Goal: Task Accomplishment & Management: Use online tool/utility

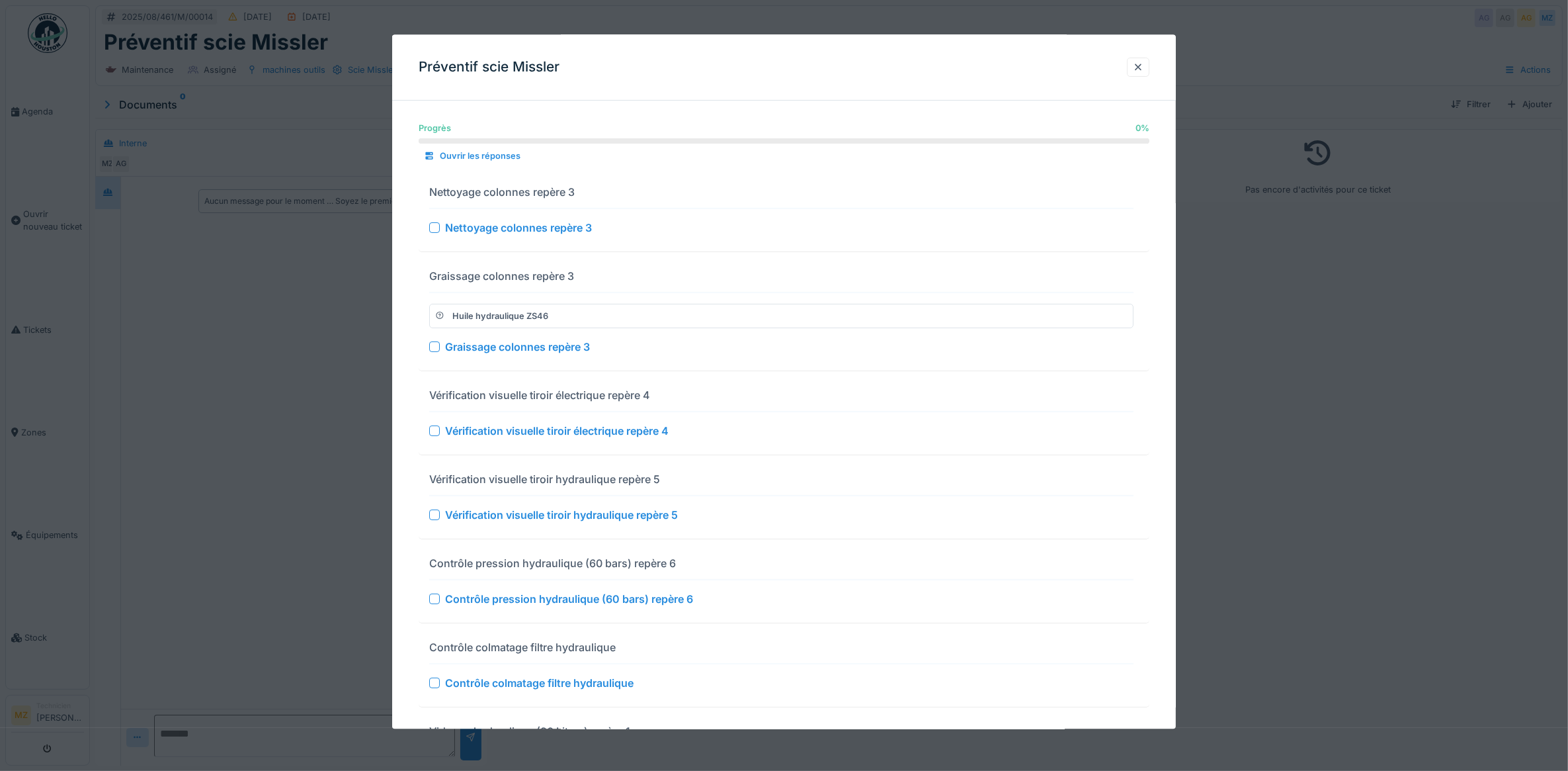
scroll to position [262, 0]
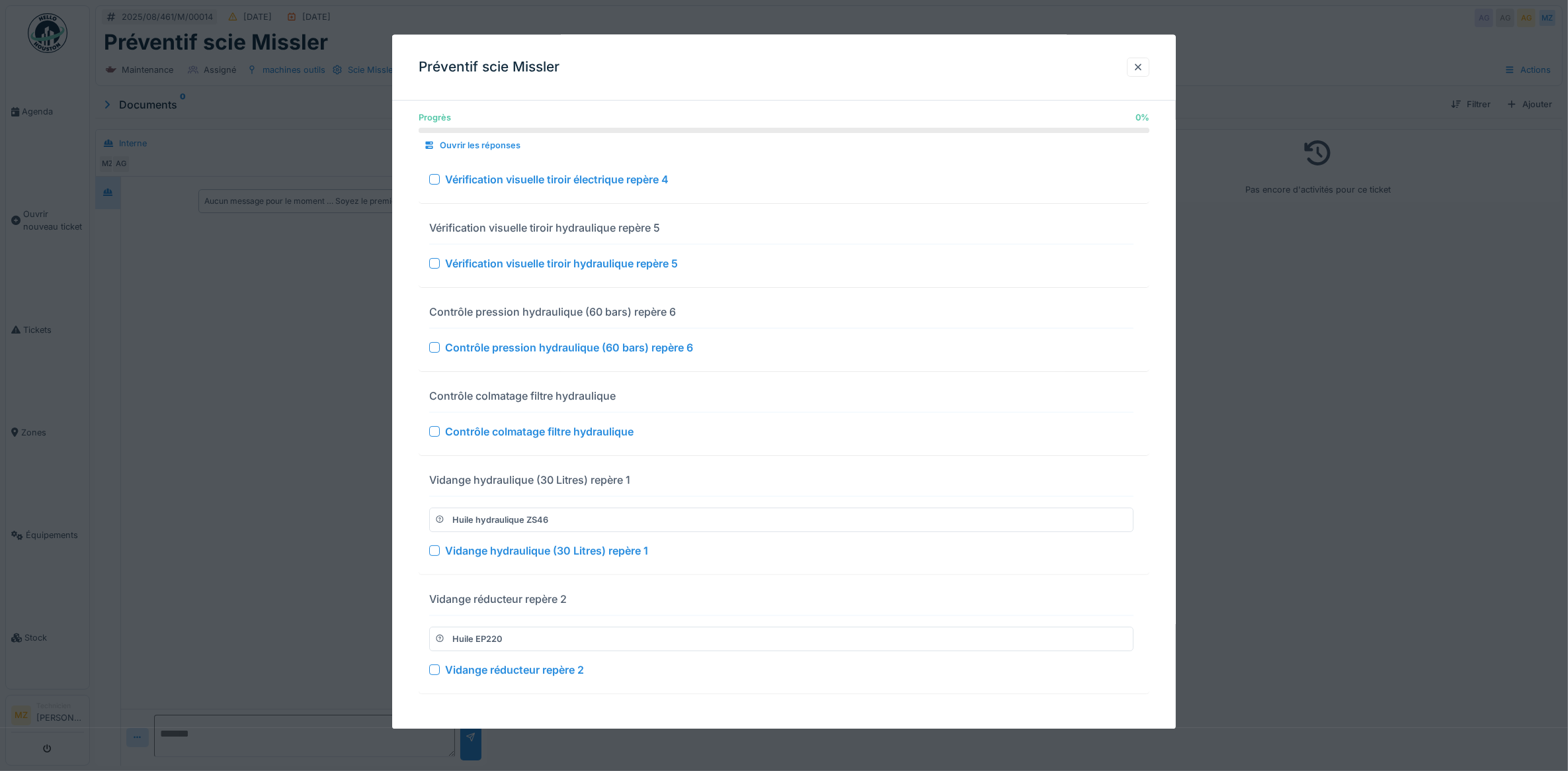
click at [431, 174] on div at bounding box center [435, 180] width 11 height 11
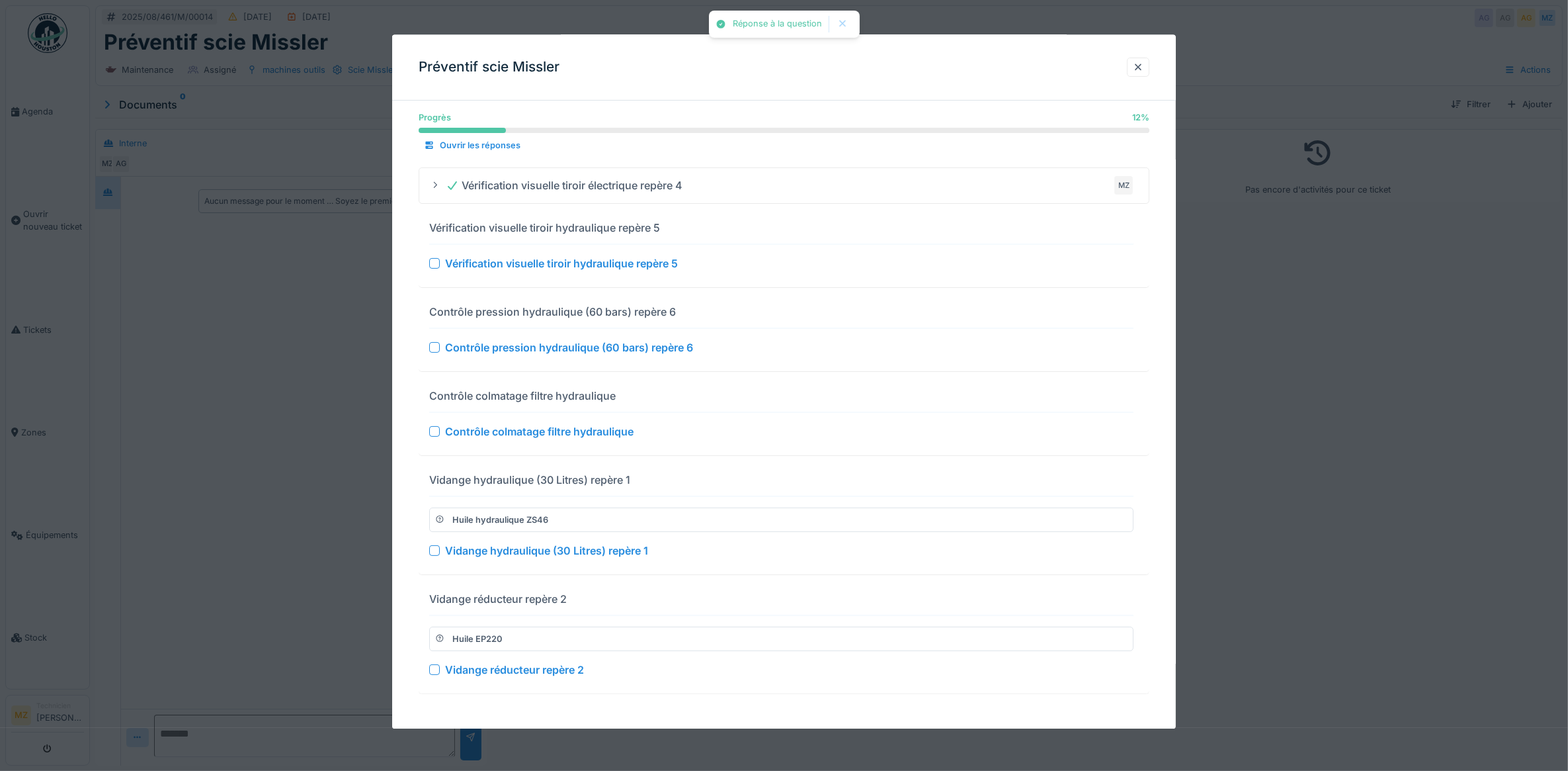
click at [444, 256] on div "Vérification visuelle tiroir hydraulique repère 5" at bounding box center [782, 263] width 705 height 16
click at [435, 258] on div at bounding box center [435, 264] width 11 height 11
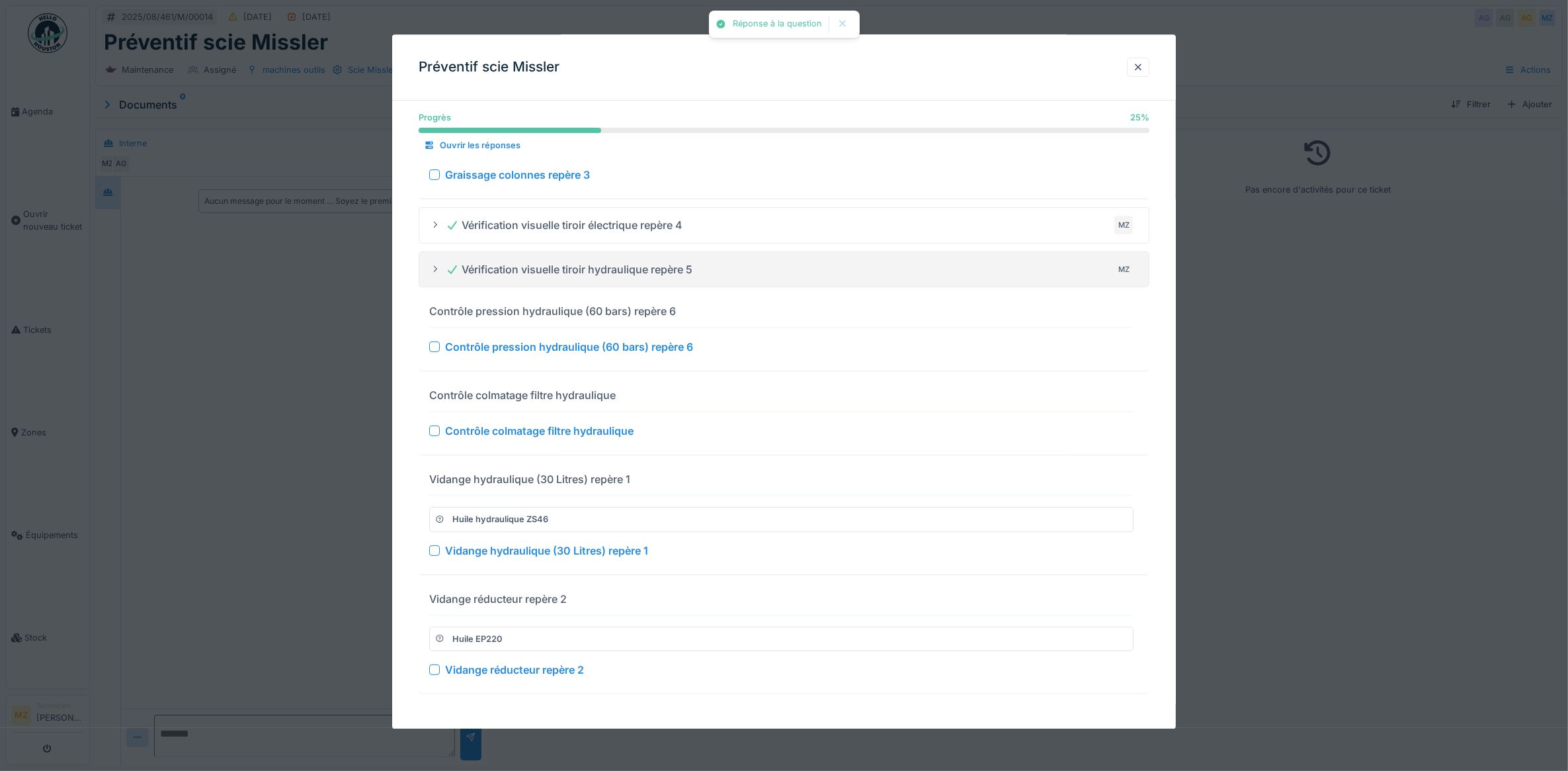
click at [432, 342] on div at bounding box center [435, 348] width 11 height 11
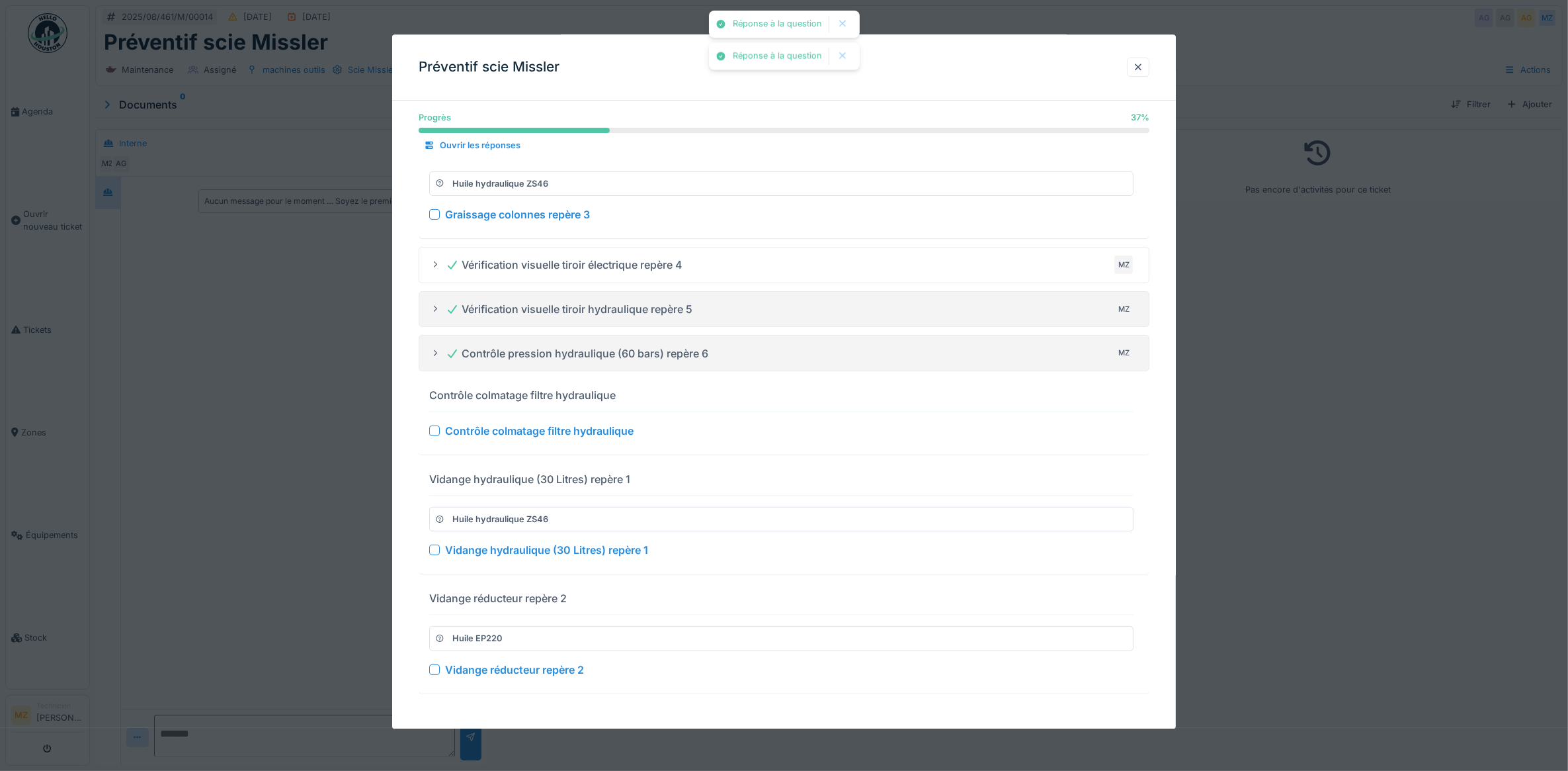
scroll to position [140, 0]
click at [438, 426] on div at bounding box center [435, 432] width 11 height 11
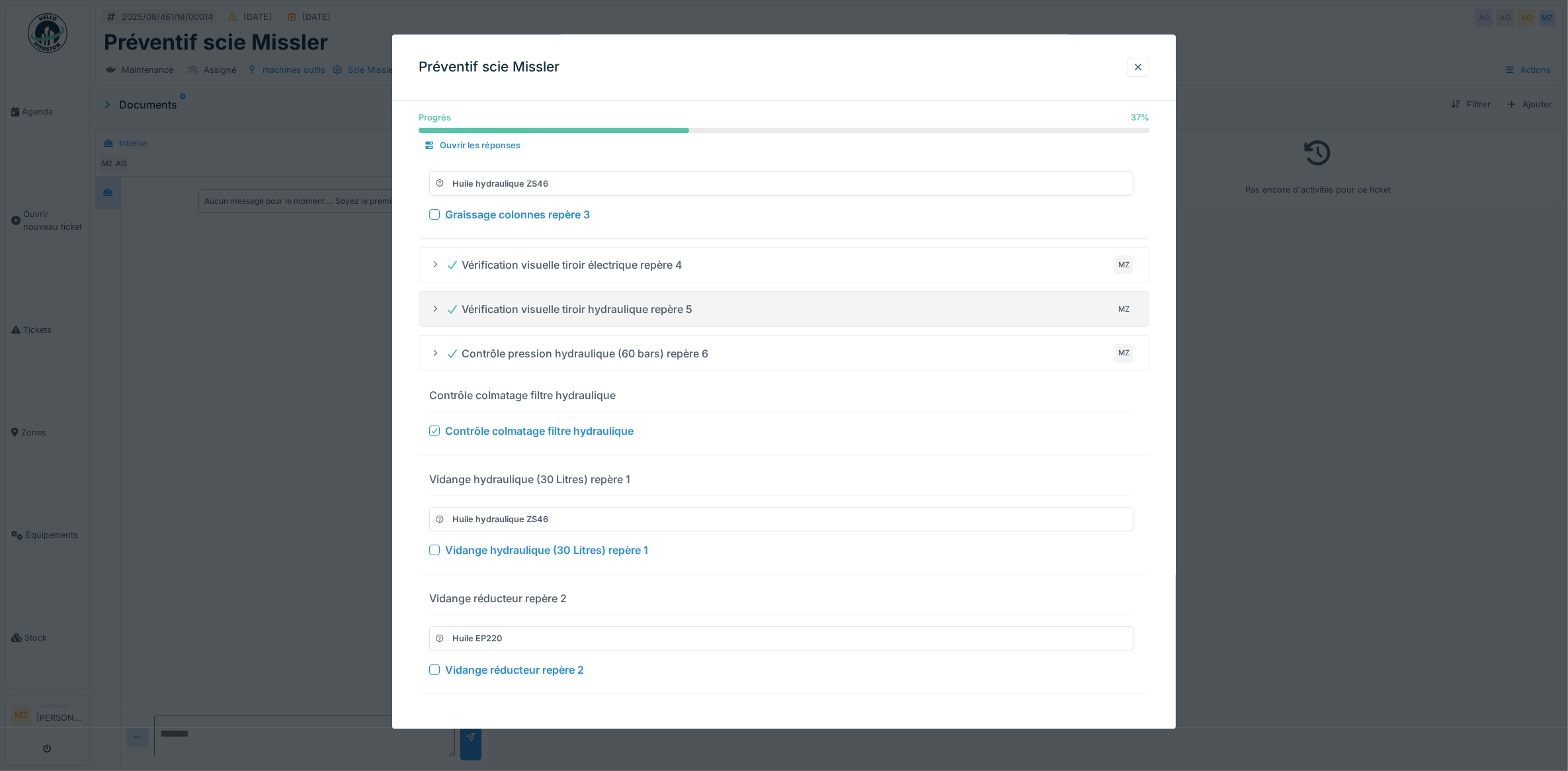
click at [432, 549] on div at bounding box center [435, 550] width 11 height 11
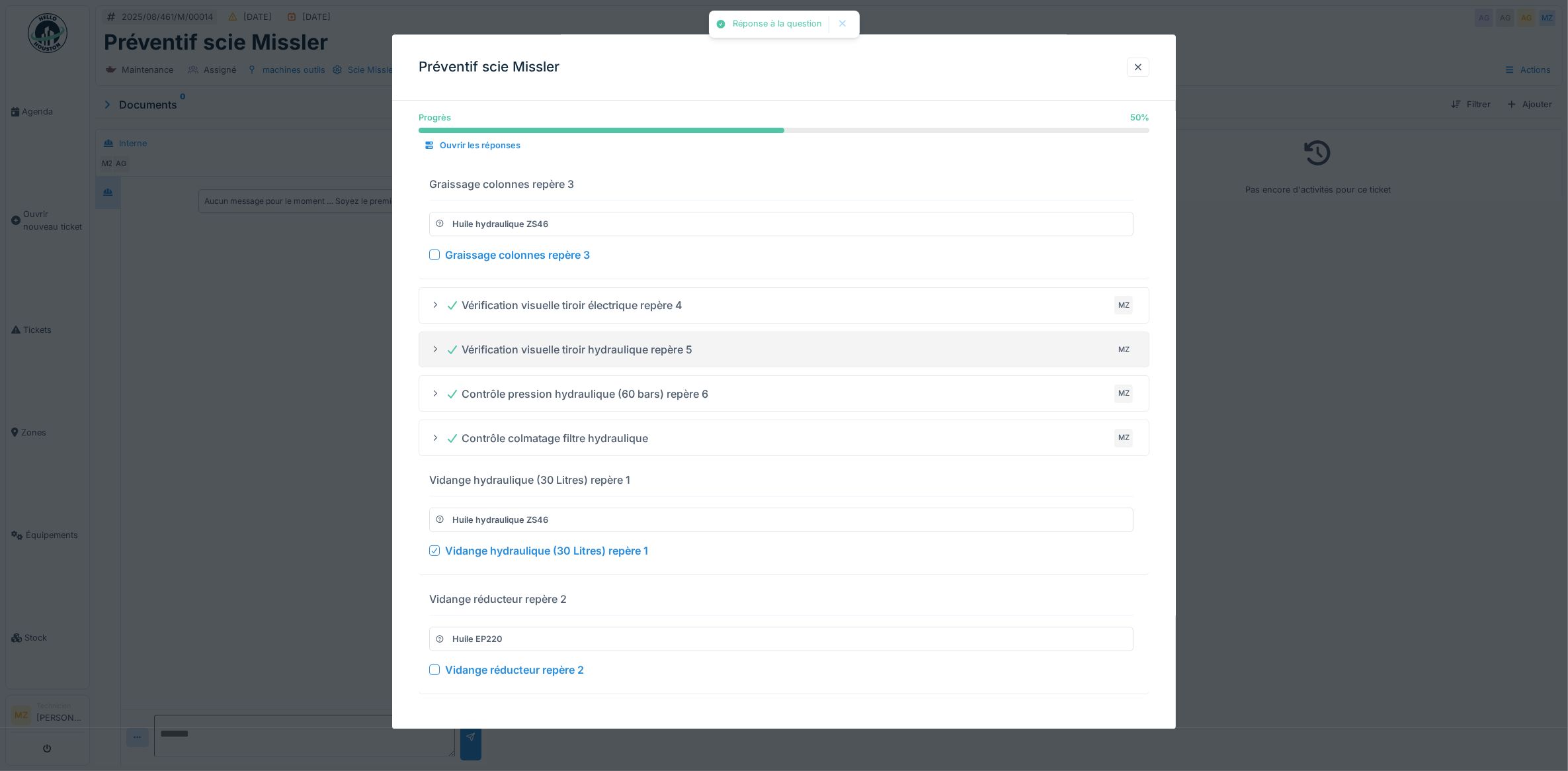
click at [433, 670] on div at bounding box center [435, 671] width 11 height 11
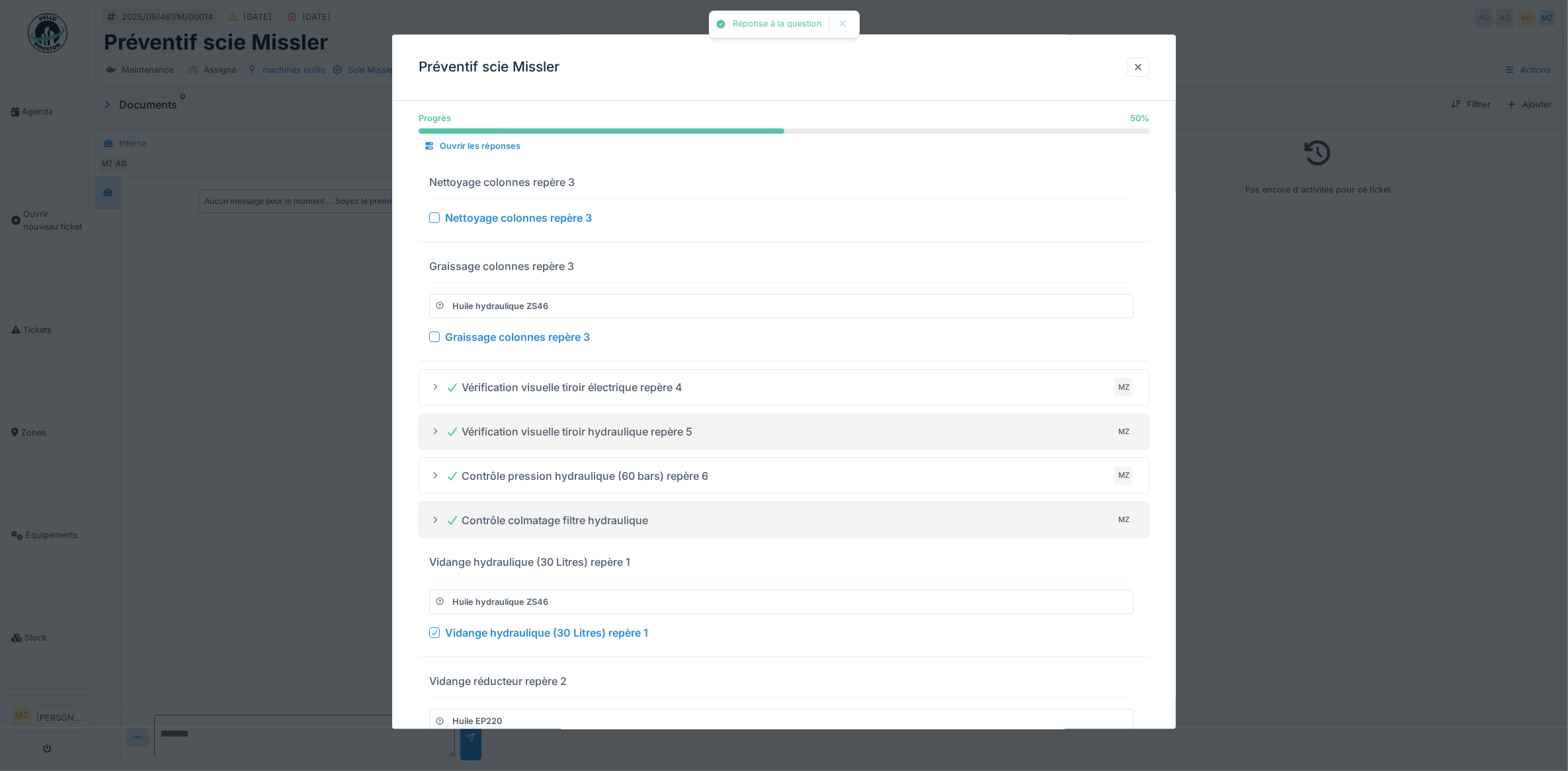
scroll to position [0, 0]
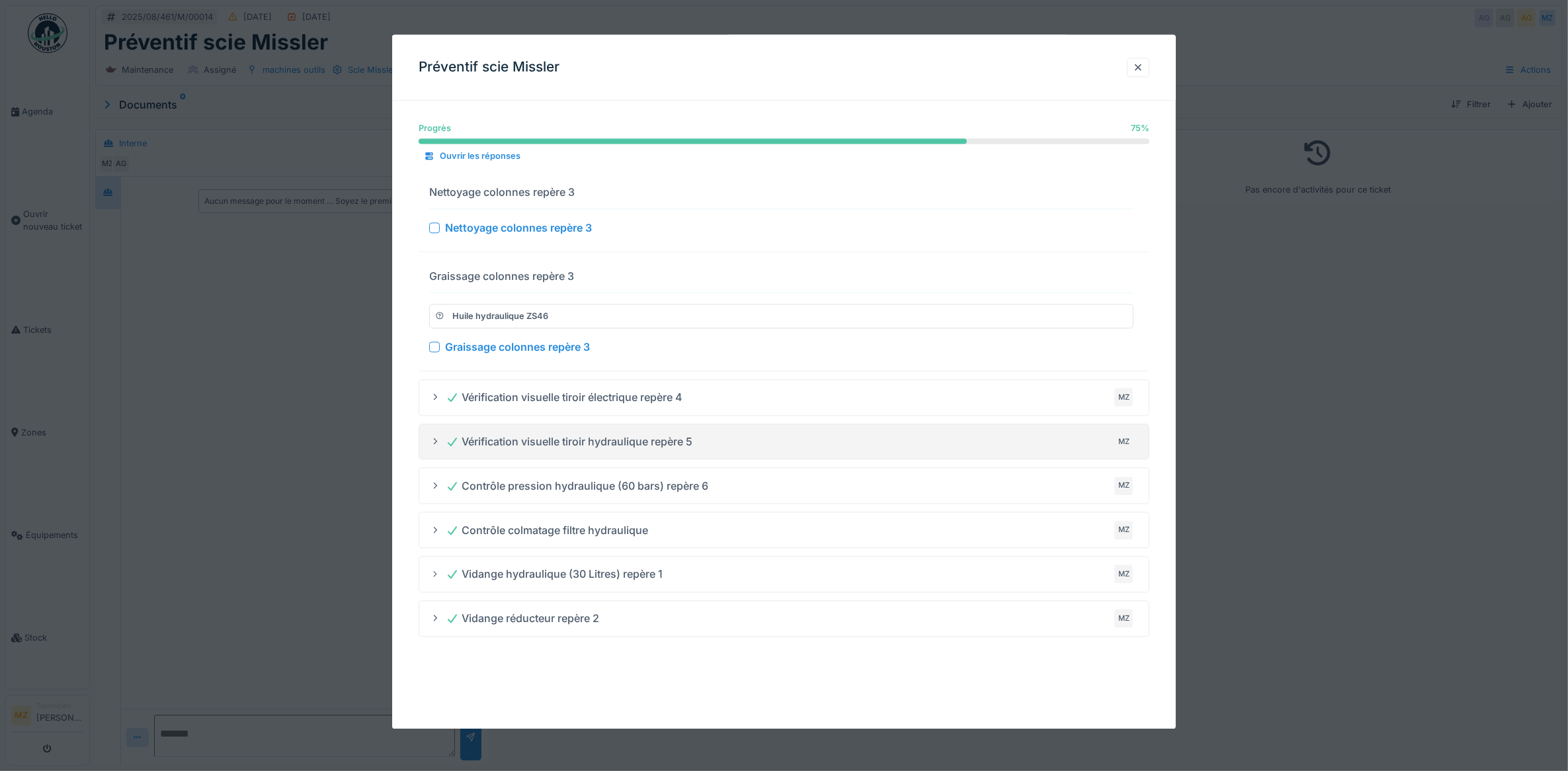
click at [437, 229] on div at bounding box center [435, 228] width 11 height 11
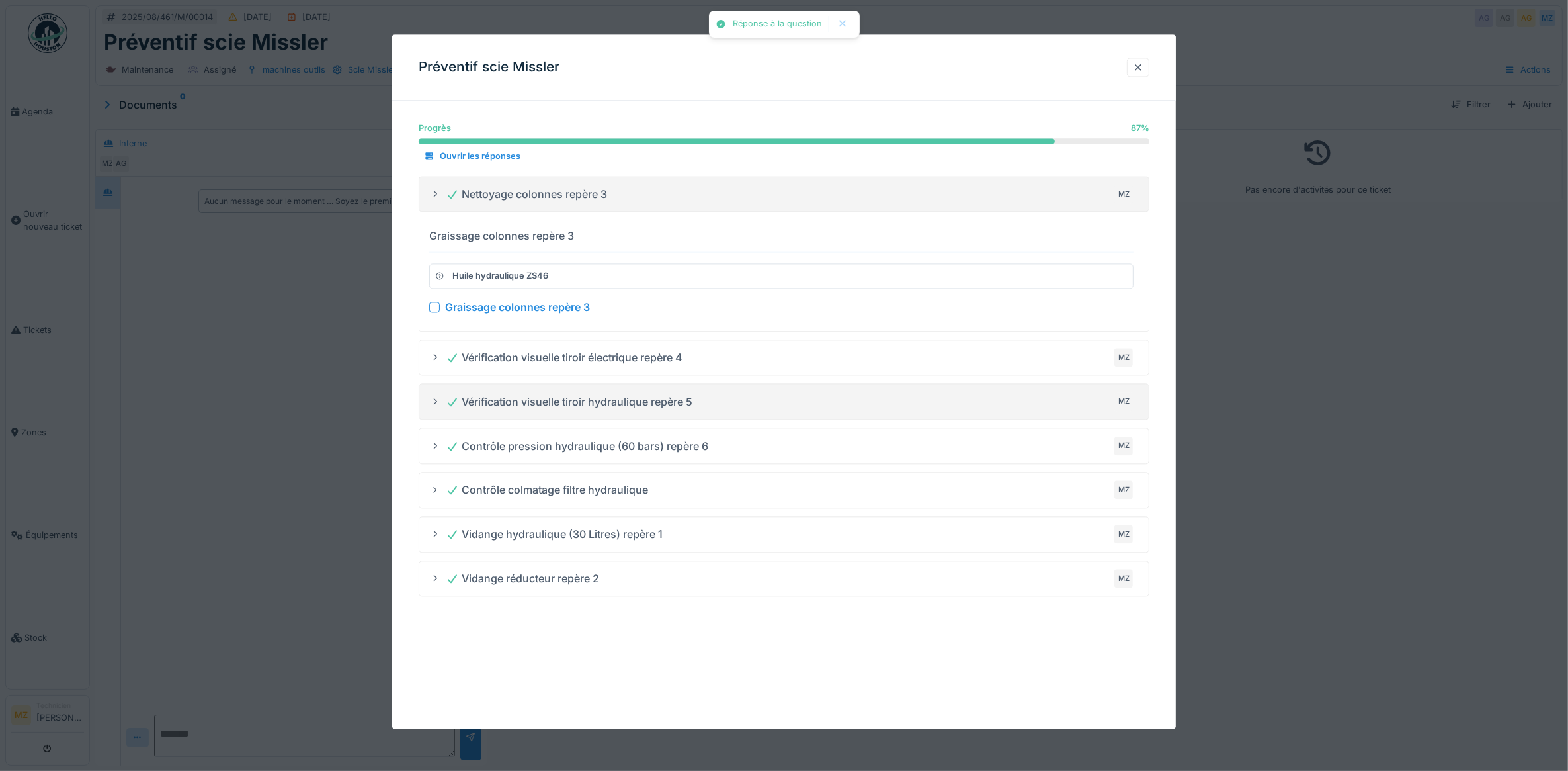
click at [430, 307] on div at bounding box center [435, 307] width 11 height 11
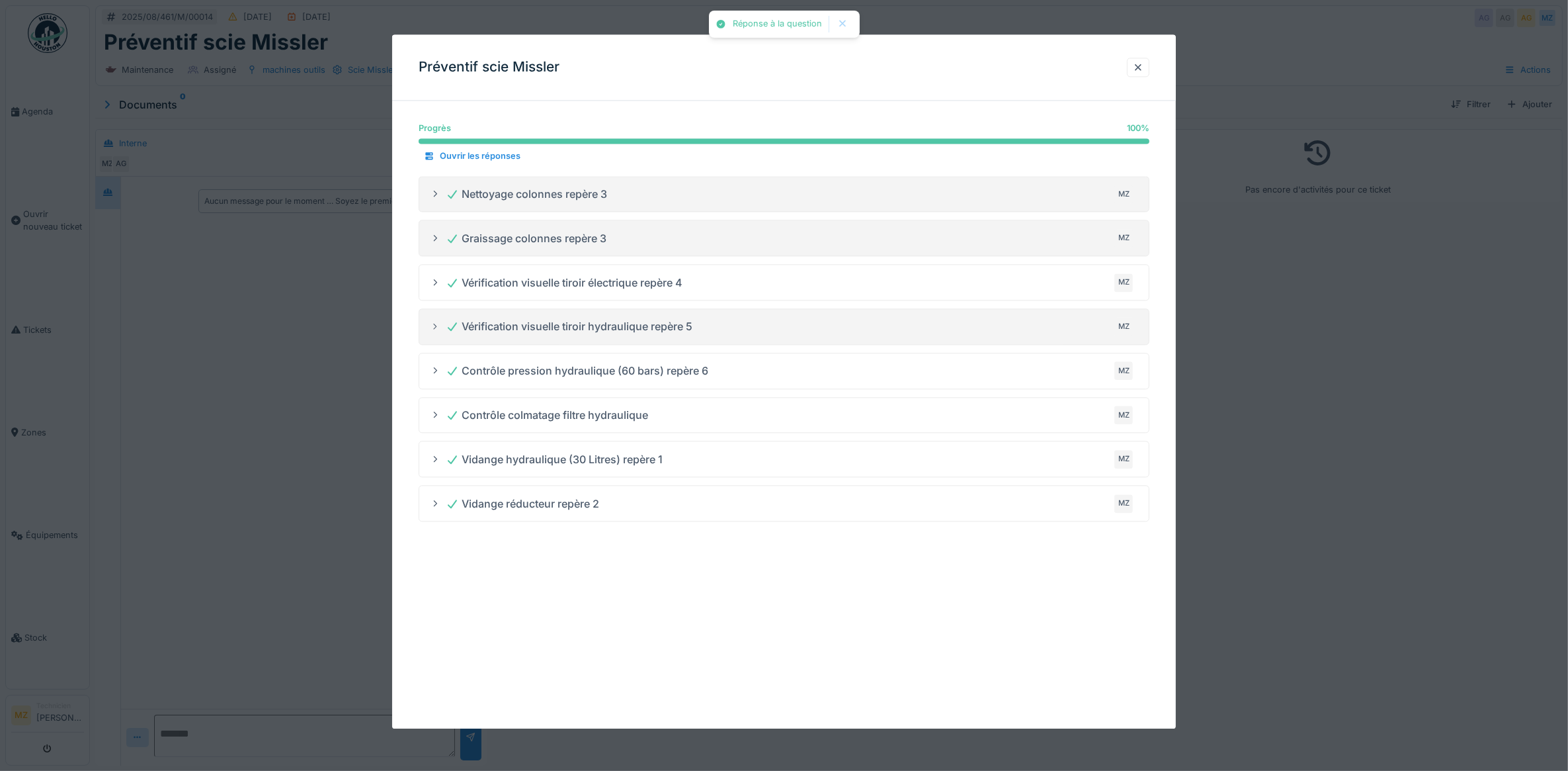
click at [1414, 319] on div at bounding box center [784, 385] width 1568 height 771
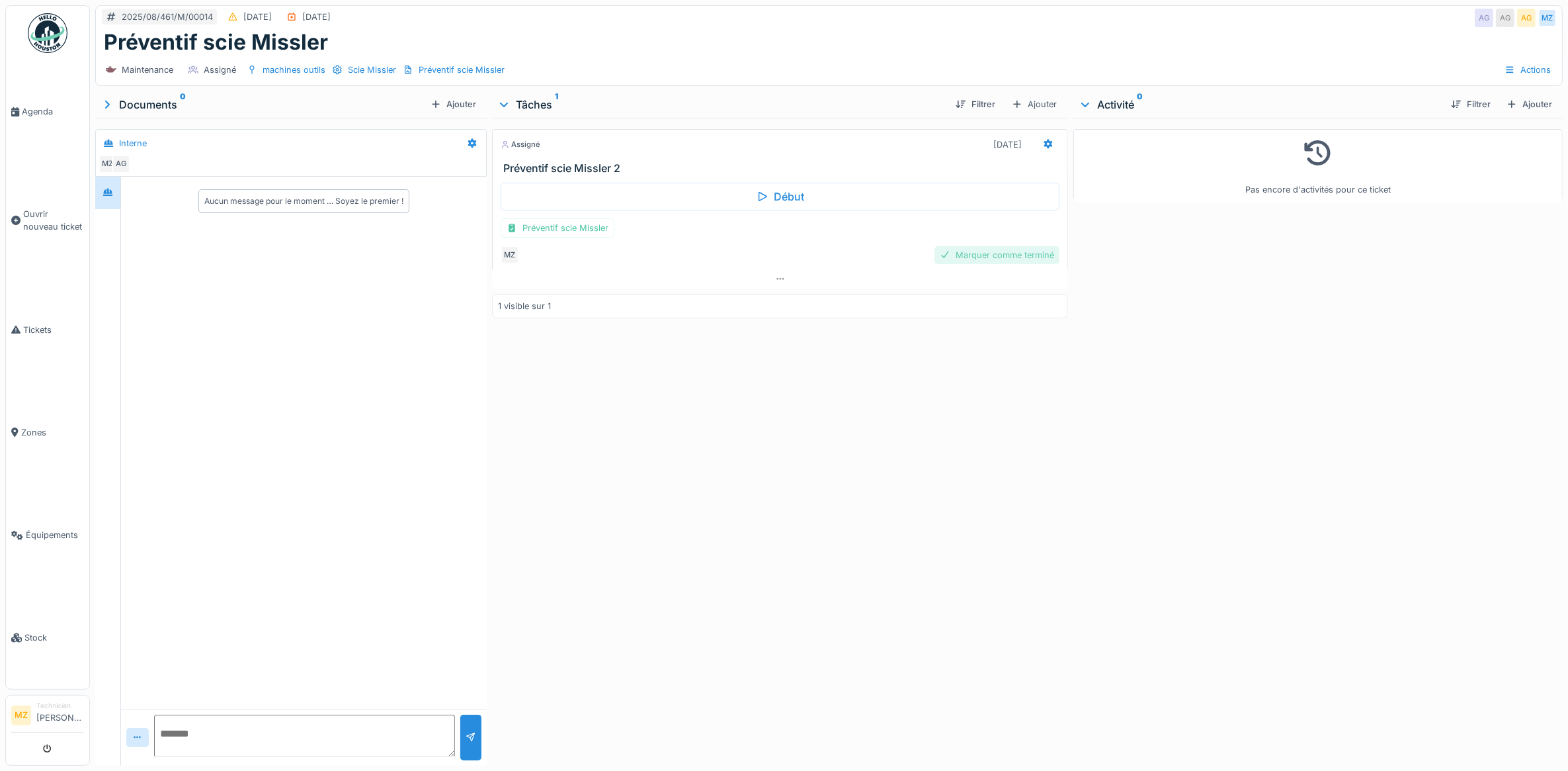
click at [993, 246] on div "Marquer comme terminé" at bounding box center [997, 255] width 125 height 18
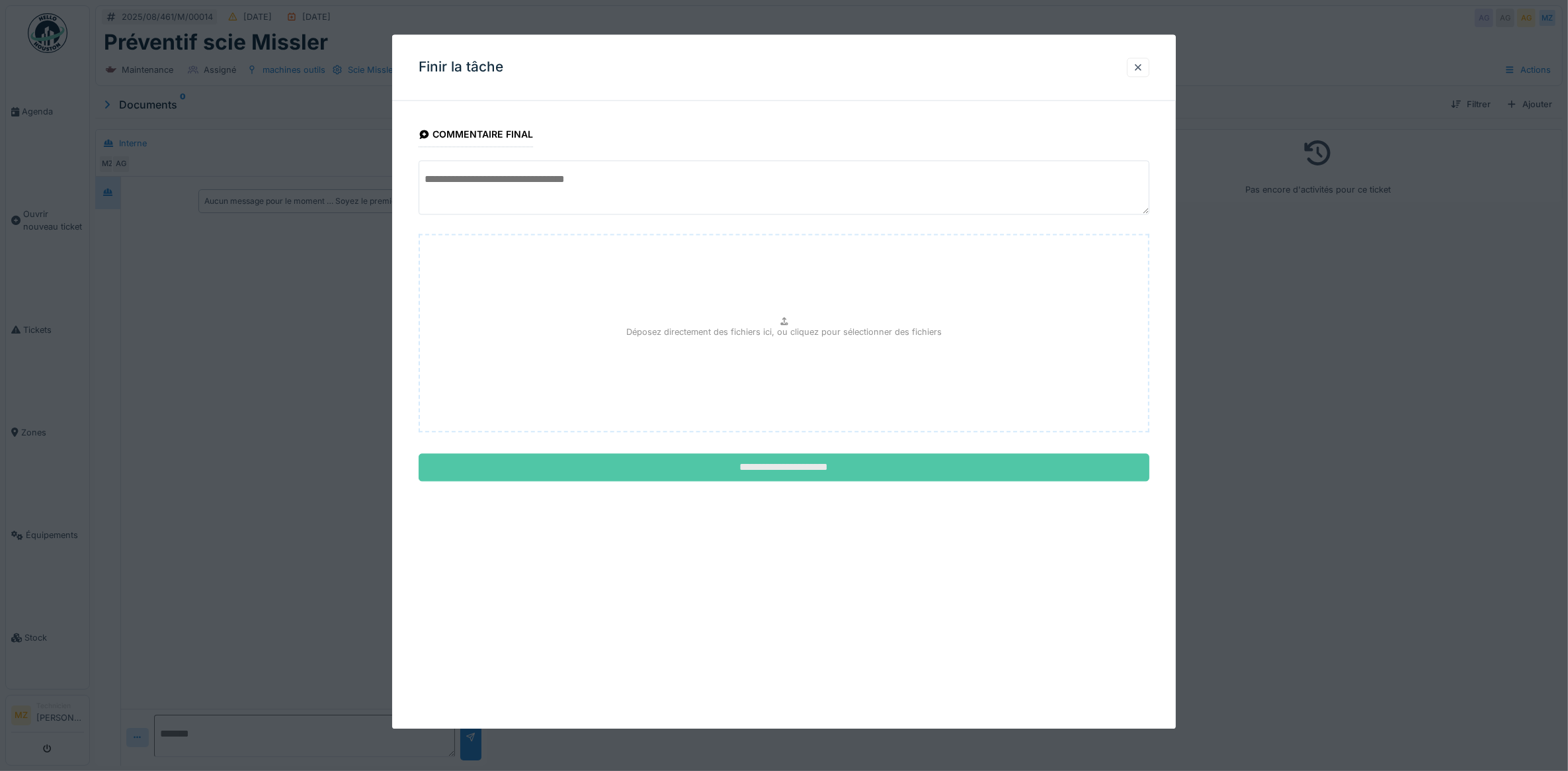
click at [864, 460] on input "**********" at bounding box center [784, 468] width 732 height 28
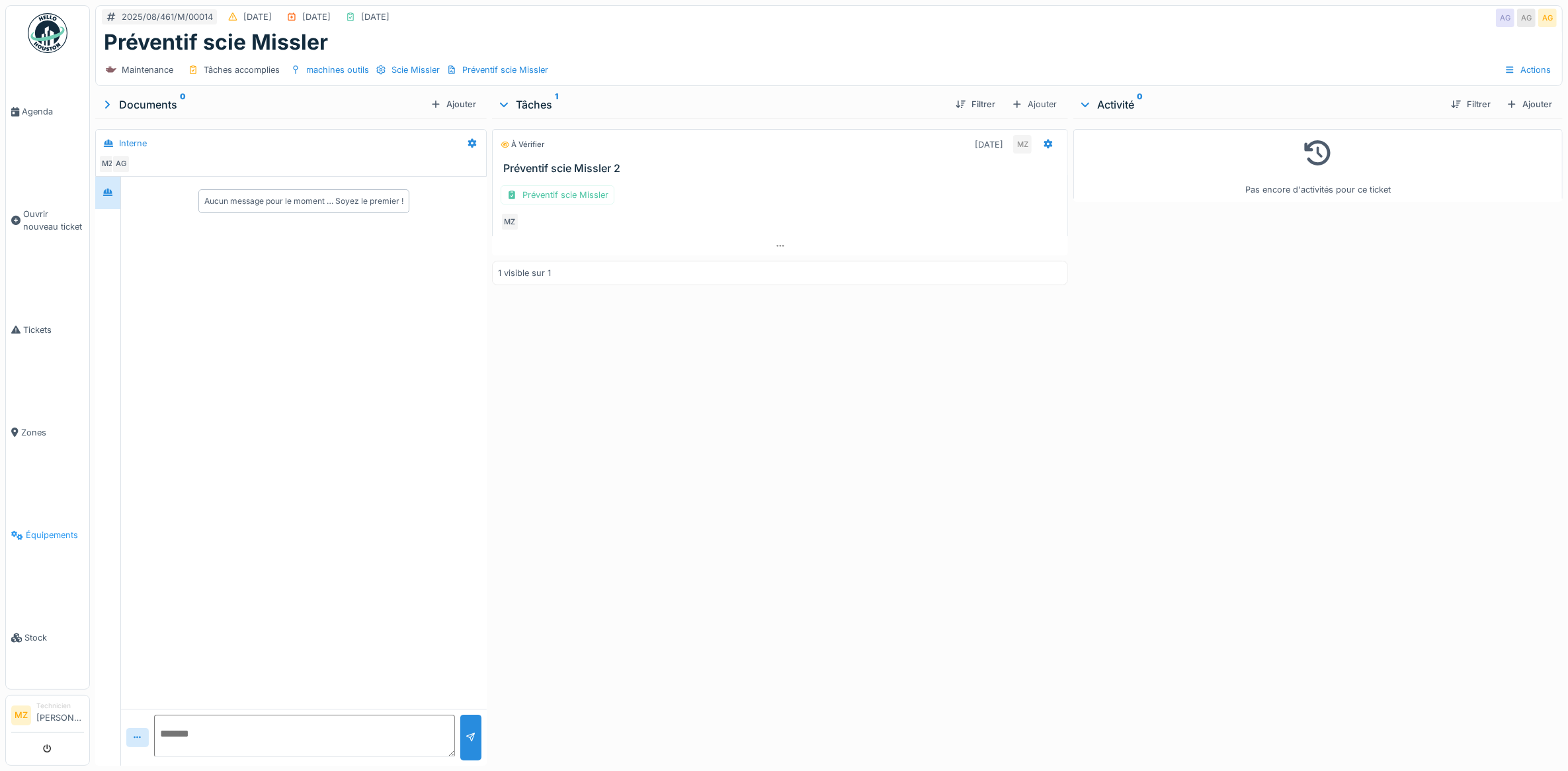
click at [72, 514] on link "Équipements" at bounding box center [48, 535] width 83 height 102
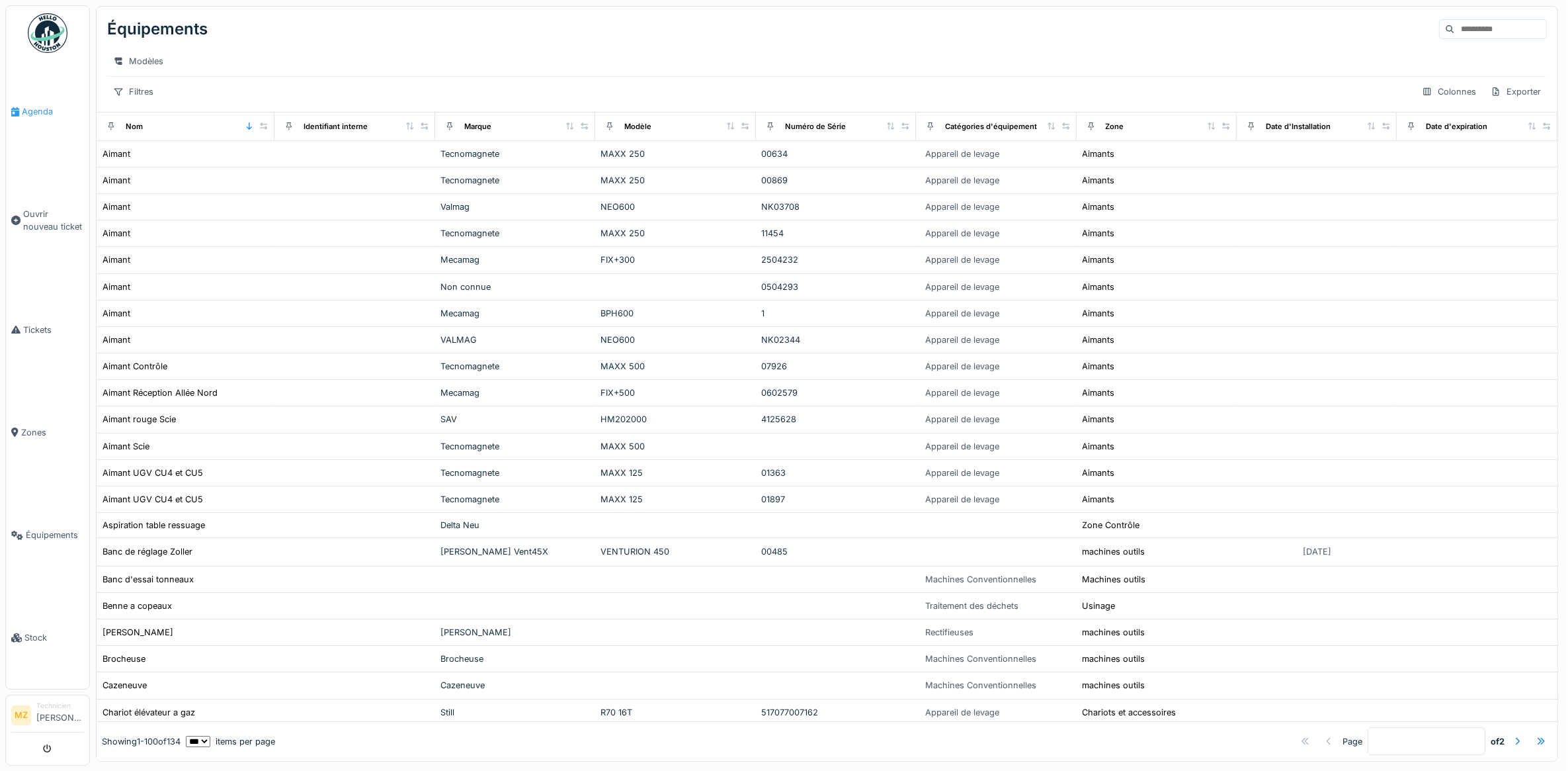
click at [42, 117] on link "Agenda" at bounding box center [48, 111] width 83 height 102
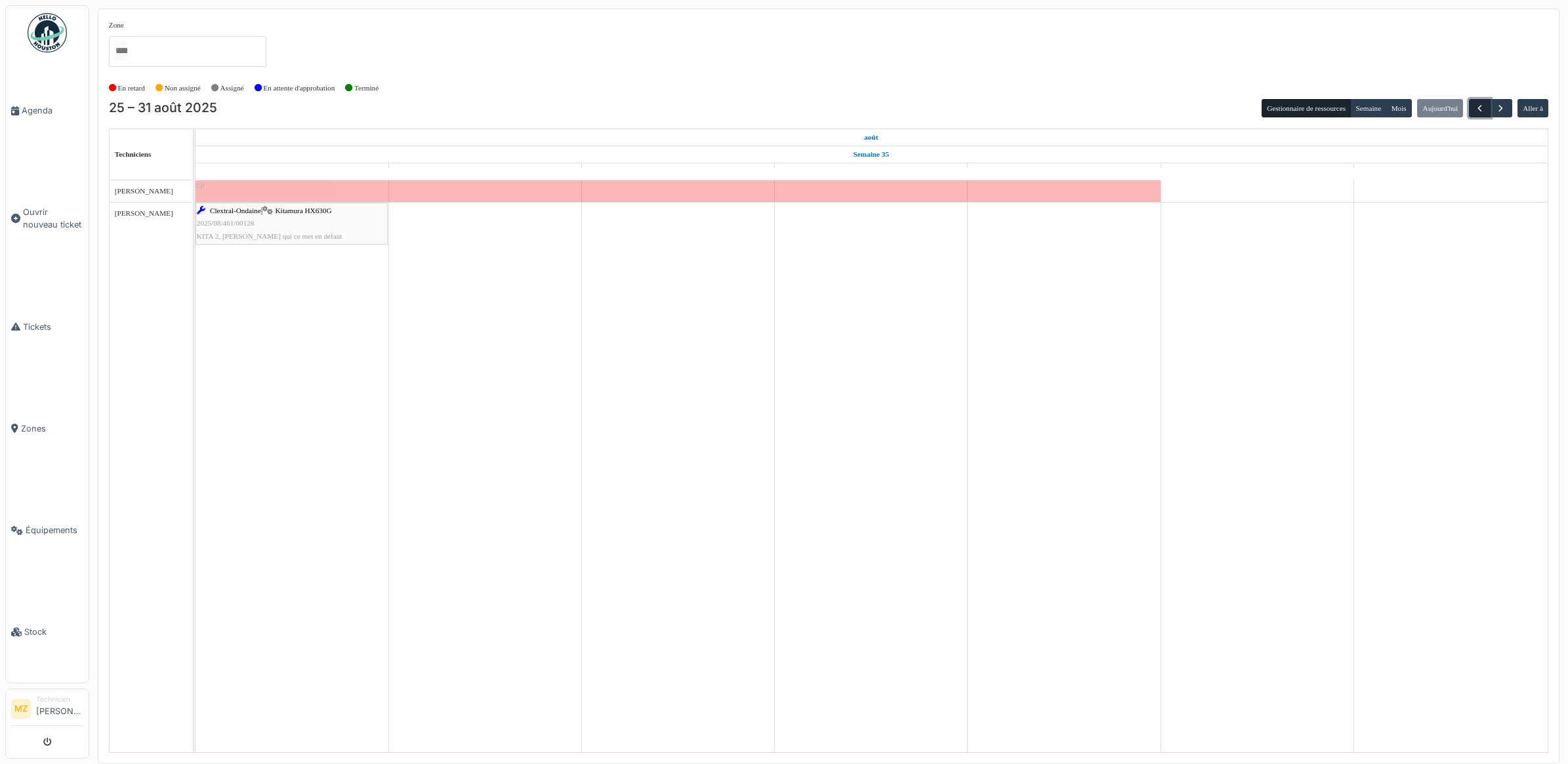
click at [1480, 112] on span "button" at bounding box center [1479, 108] width 11 height 11
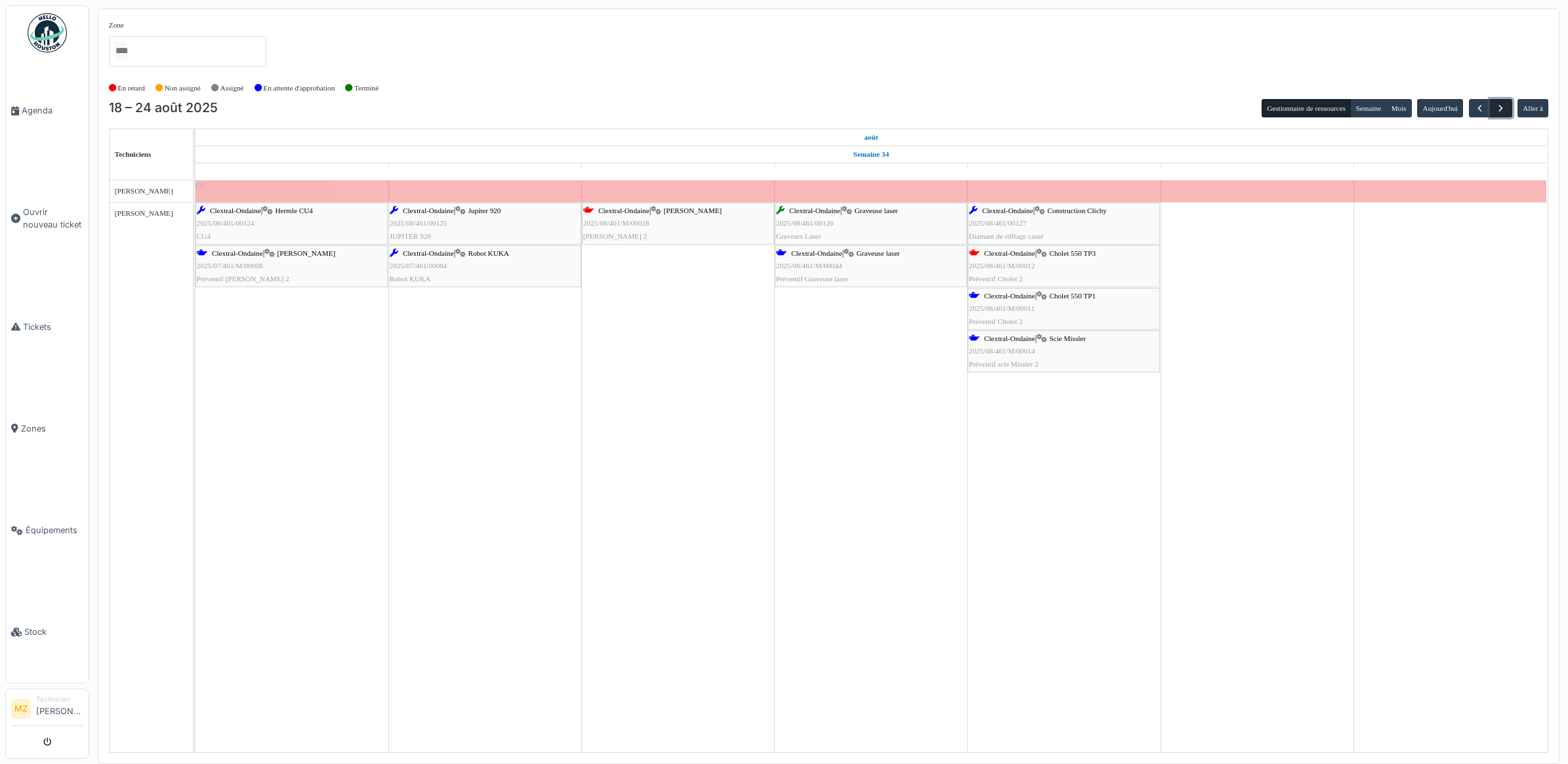
click at [1502, 108] on span "button" at bounding box center [1500, 108] width 11 height 11
